Goal: Transaction & Acquisition: Purchase product/service

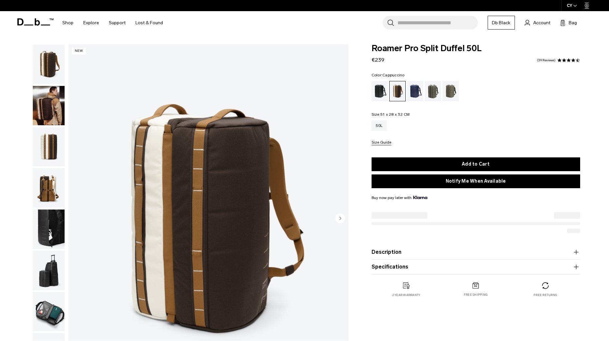
click at [54, 181] on img "button" at bounding box center [49, 187] width 32 height 39
click at [48, 155] on img "button" at bounding box center [49, 146] width 32 height 39
click at [48, 149] on img "button" at bounding box center [49, 146] width 32 height 39
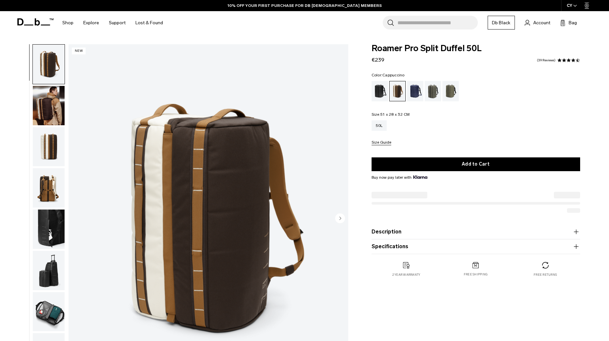
click at [62, 107] on img "button" at bounding box center [49, 105] width 32 height 39
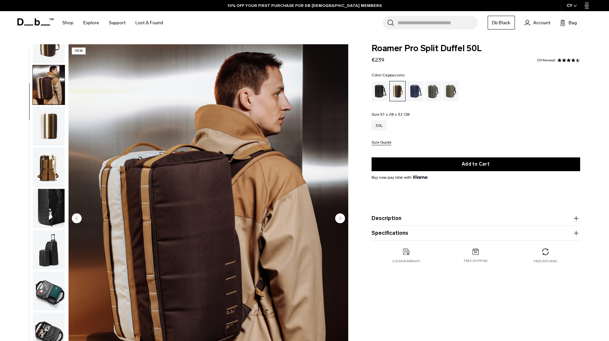
click at [51, 71] on img "button" at bounding box center [49, 84] width 32 height 39
click at [51, 57] on img "button" at bounding box center [49, 43] width 32 height 39
